Goal: Obtain resource: Obtain resource

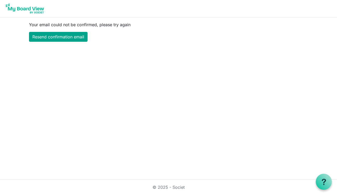
click at [75, 37] on link "Resend confirmation email" at bounding box center [58, 37] width 59 height 10
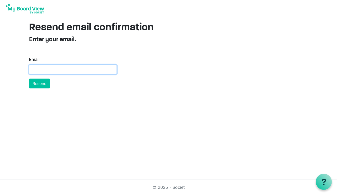
click at [50, 73] on input "Email" at bounding box center [73, 70] width 88 height 10
type input "tinaj@shaw.ca"
click at [39, 83] on button "Resend" at bounding box center [39, 84] width 21 height 10
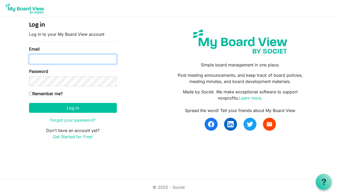
type input "[EMAIL_ADDRESS][PERSON_NAME][DOMAIN_NAME]"
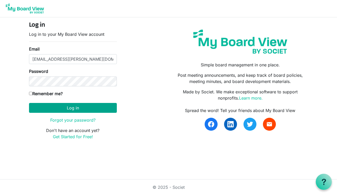
click at [74, 111] on button "Log in" at bounding box center [73, 108] width 88 height 10
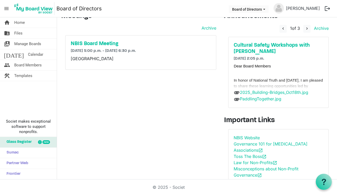
scroll to position [10, 0]
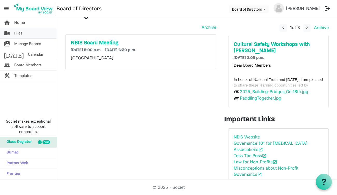
click at [19, 31] on span "Files" at bounding box center [18, 33] width 8 height 10
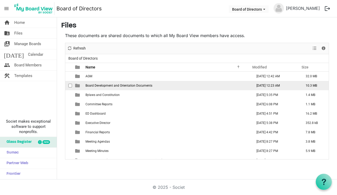
click at [103, 84] on span "Board Development and Orientation Documents" at bounding box center [119, 86] width 67 height 4
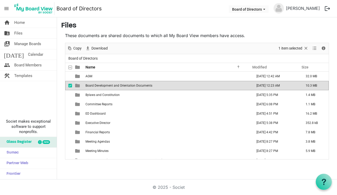
click at [81, 85] on td "is template cell column header type" at bounding box center [78, 85] width 12 height 9
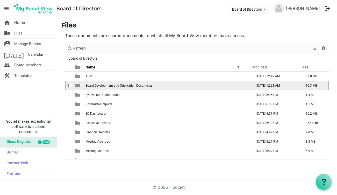
click at [81, 85] on td "is template cell column header type" at bounding box center [78, 85] width 12 height 9
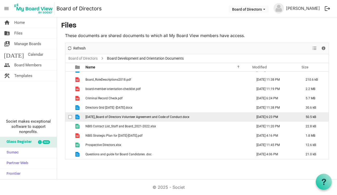
scroll to position [25, 0]
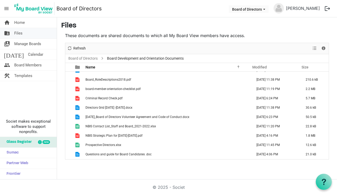
click at [19, 34] on span "Files" at bounding box center [18, 33] width 8 height 10
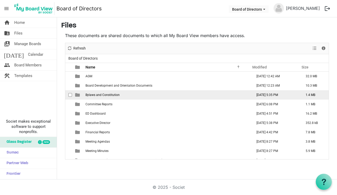
click at [79, 96] on span "is template cell column header type" at bounding box center [77, 95] width 5 height 5
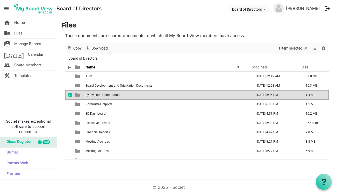
click at [89, 95] on span "Bylaws and Constitution" at bounding box center [103, 95] width 34 height 4
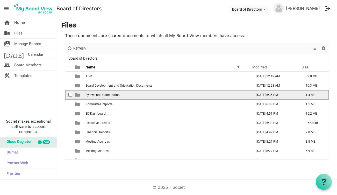
click at [89, 95] on span "Bylaws and Constitution" at bounding box center [103, 95] width 34 height 4
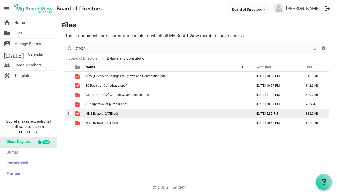
click at [77, 113] on span "is template cell column header type" at bounding box center [77, 113] width 5 height 5
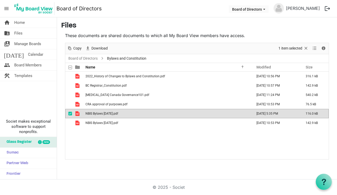
click at [77, 113] on span "is template cell column header type" at bounding box center [77, 113] width 5 height 5
